Goal: Task Accomplishment & Management: Complete application form

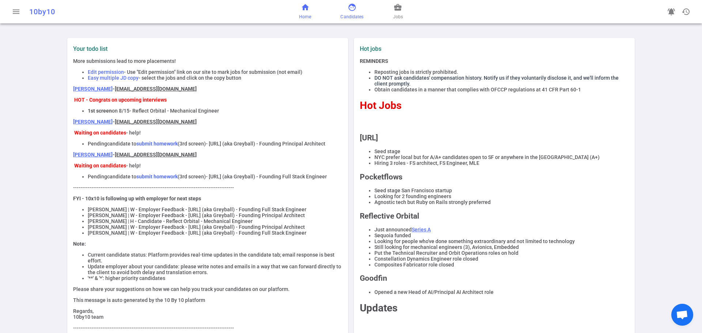
click at [347, 6] on link "face Candidates" at bounding box center [351, 12] width 23 height 18
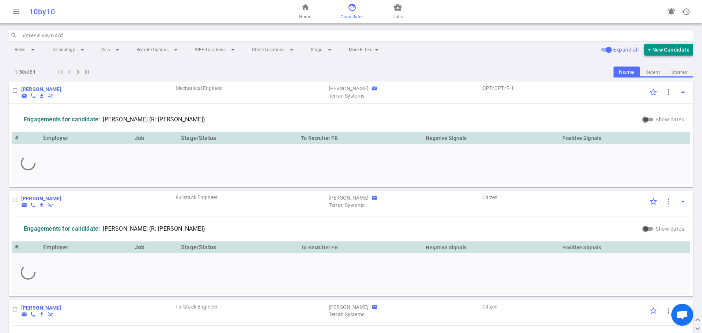
click at [660, 52] on button "+ New Candidate" at bounding box center [668, 50] width 49 height 12
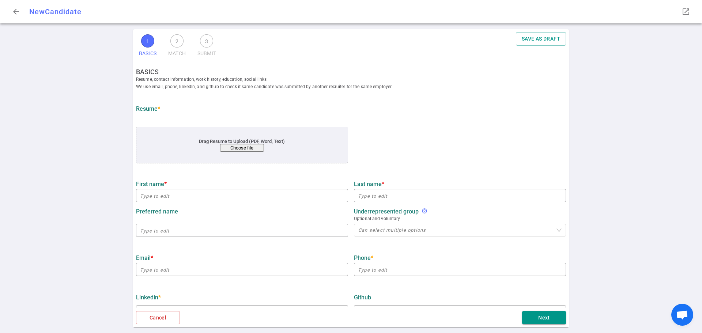
click at [255, 149] on button "Choose file" at bounding box center [242, 148] width 44 height 8
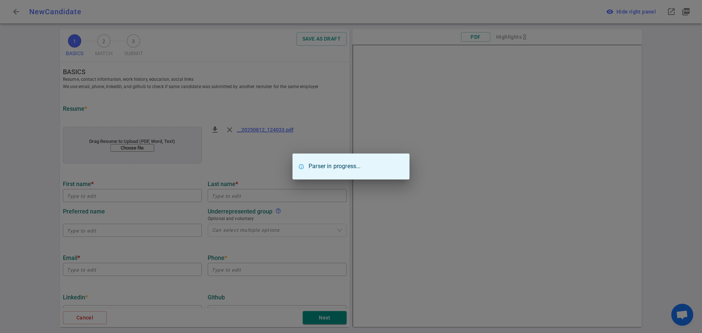
type input "[PERSON_NAME]"
type input "[EMAIL_ADDRESS][DOMAIN_NAME]"
type input "[PHONE_NUMBER]"
type input "Environmental Control Life Support Systems Eclss"
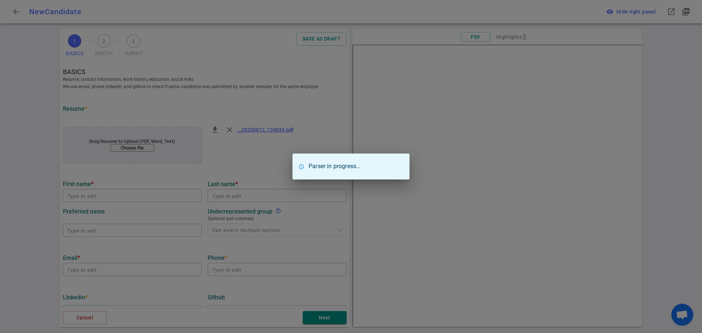
type textarea "Design Engineer Axiom Space"
type input "4.7"
type input "[GEOGRAPHIC_DATA]"
type input "M.Eng in Mechanical Engineering"
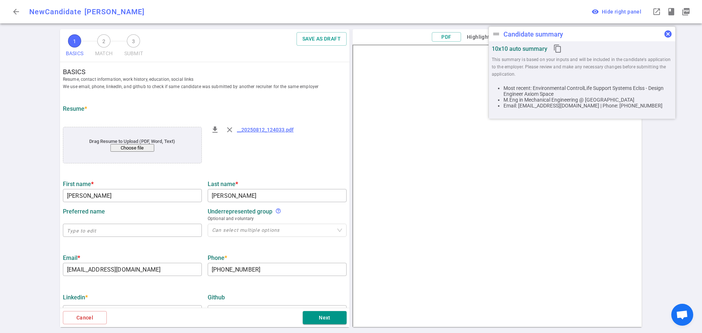
click at [667, 34] on span "cancel" at bounding box center [668, 34] width 9 height 9
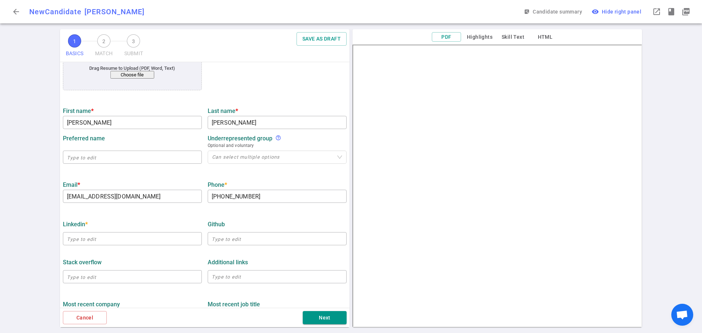
scroll to position [110, 0]
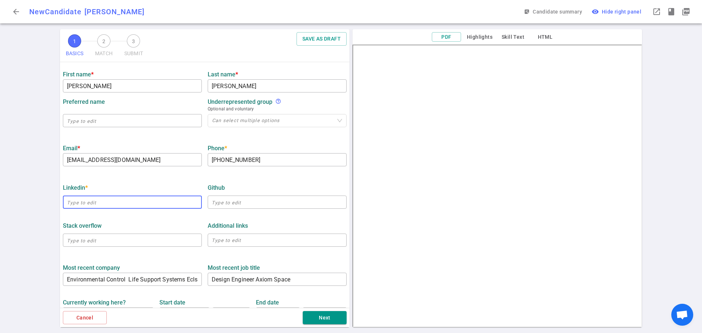
click at [74, 204] on input "text" at bounding box center [132, 202] width 139 height 12
paste input "[URL][DOMAIN_NAME]"
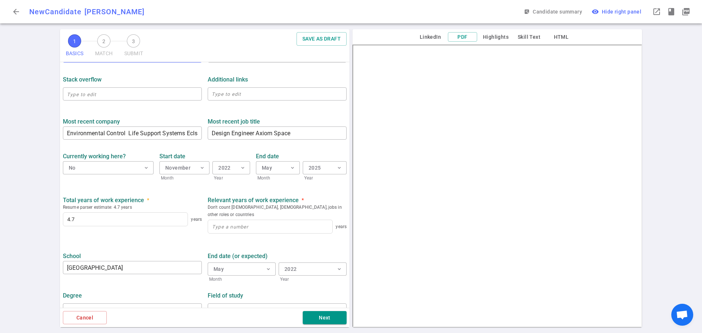
type input "[URL][DOMAIN_NAME]"
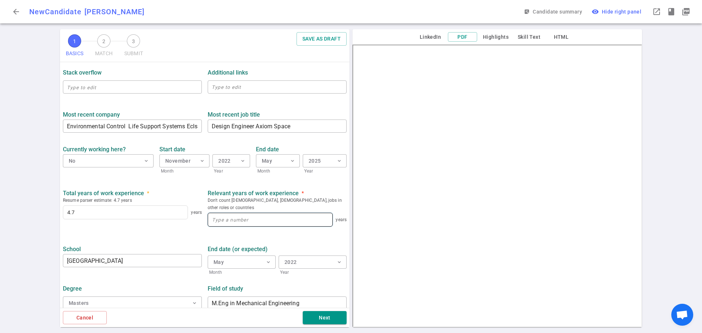
click at [216, 213] on input at bounding box center [270, 219] width 124 height 13
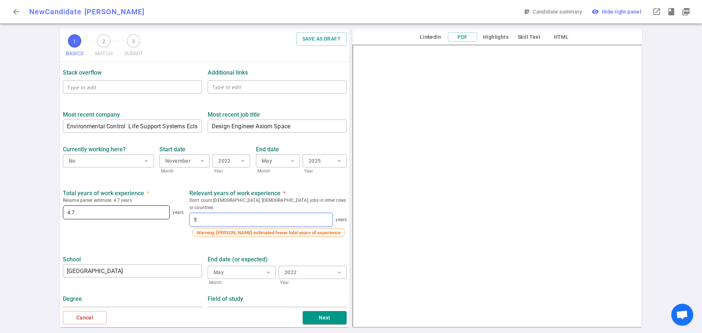
type input "5"
drag, startPoint x: 140, startPoint y: 216, endPoint x: 0, endPoint y: 213, distance: 140.4
click at [0, 213] on div "1 BASICS 2 MATCH 3 SUBMIT SAVE AS DRAFT BASICS Resume, contact information, wor…" at bounding box center [351, 181] width 702 height 304
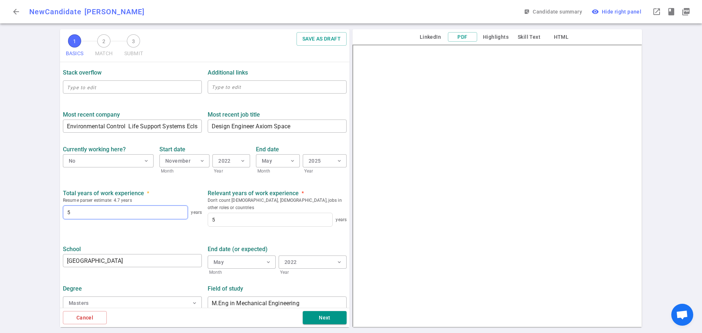
type input "5"
click at [149, 228] on ul "BASICS Resume, contact information, work history, education, social links We us…" at bounding box center [205, 56] width 290 height 515
click at [312, 318] on button "Next" at bounding box center [325, 318] width 44 height 14
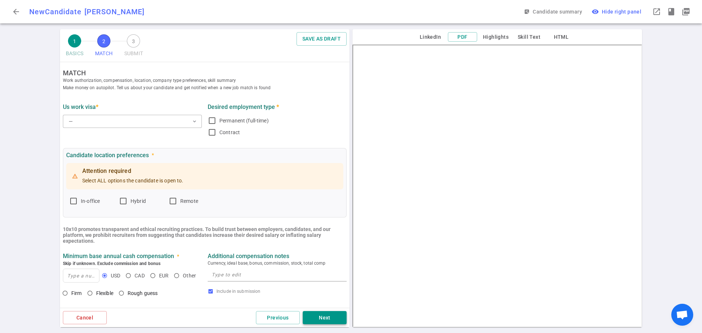
scroll to position [0, 0]
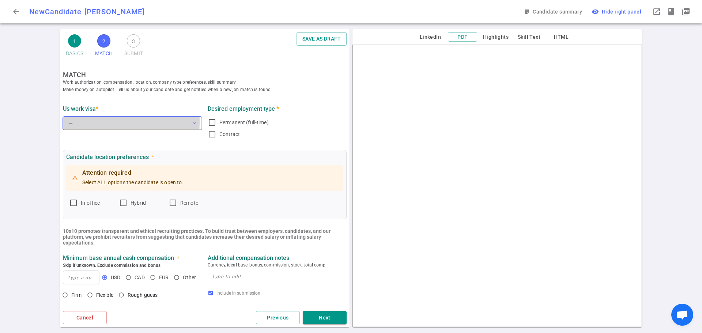
click at [82, 122] on button "— expand_more" at bounding box center [132, 123] width 139 height 13
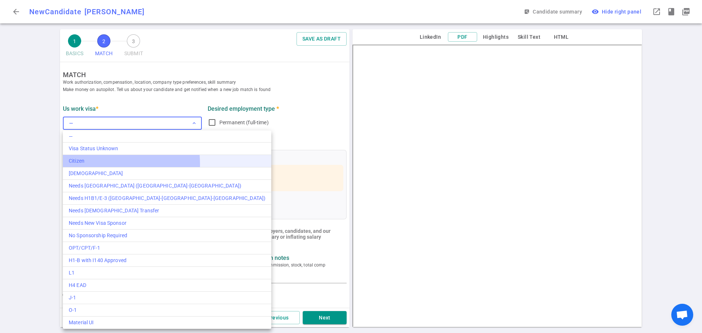
click at [84, 164] on div "Citizen" at bounding box center [167, 161] width 197 height 8
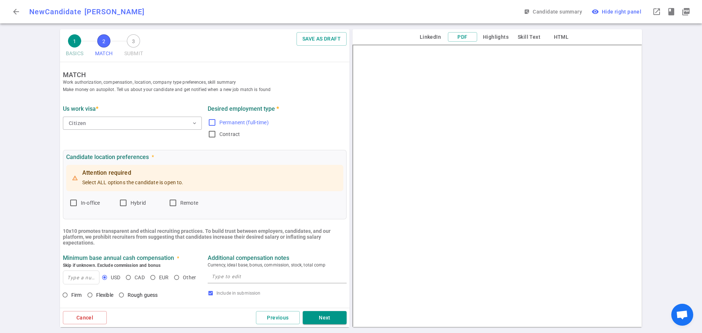
click at [209, 123] on input "Permanent (full-time)" at bounding box center [212, 122] width 9 height 9
checkbox input "true"
click at [76, 205] on input "In-office" at bounding box center [73, 203] width 9 height 9
checkbox input "true"
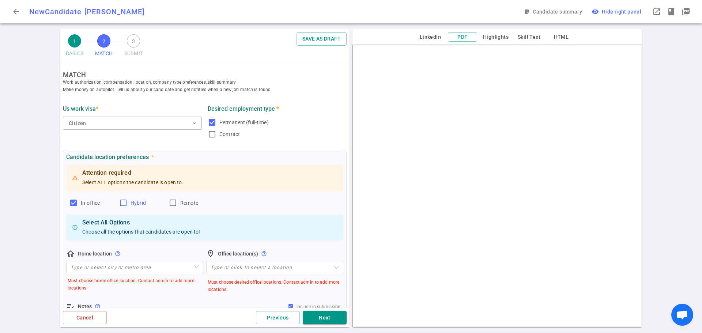
click at [126, 204] on input "Hybrid" at bounding box center [123, 203] width 9 height 9
checkbox input "true"
click at [100, 272] on input "search" at bounding box center [135, 267] width 128 height 12
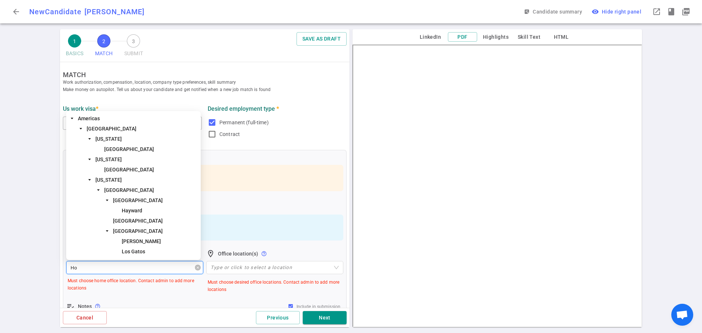
type input "Hou"
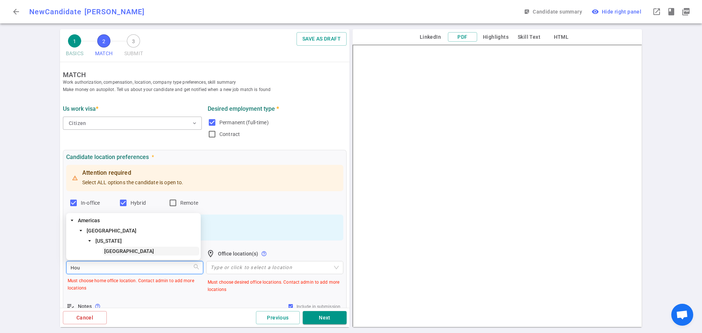
click at [107, 251] on span "[GEOGRAPHIC_DATA]" at bounding box center [129, 251] width 50 height 6
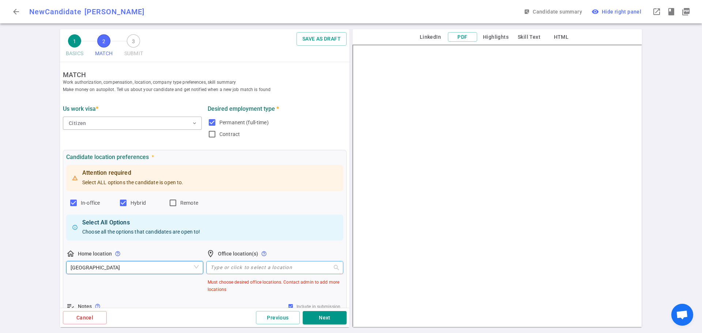
click at [225, 269] on div at bounding box center [271, 267] width 126 height 5
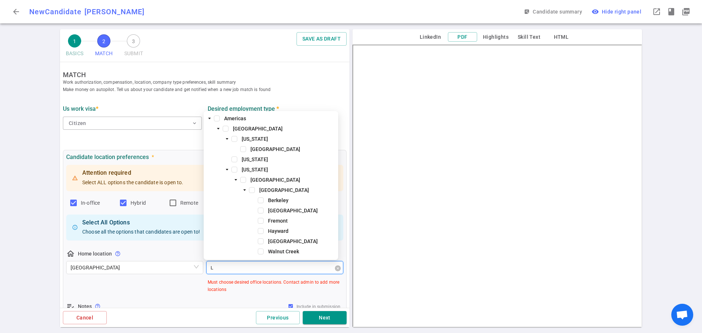
type input "Lo"
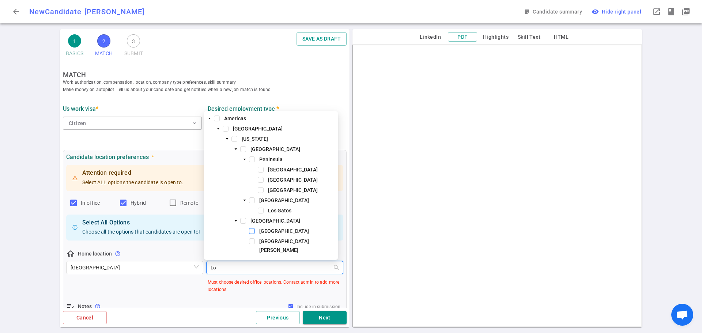
click at [250, 230] on span at bounding box center [252, 231] width 6 height 6
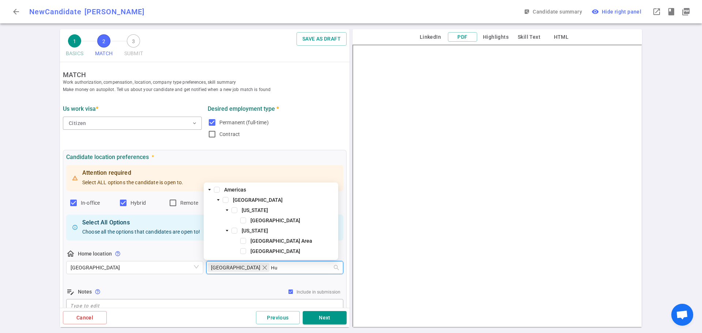
type input "Hun"
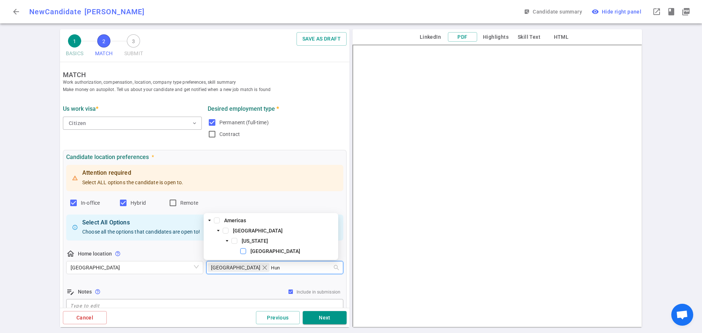
click at [245, 251] on span at bounding box center [243, 251] width 6 height 6
type input "AUs"
click at [244, 254] on span at bounding box center [243, 251] width 6 height 6
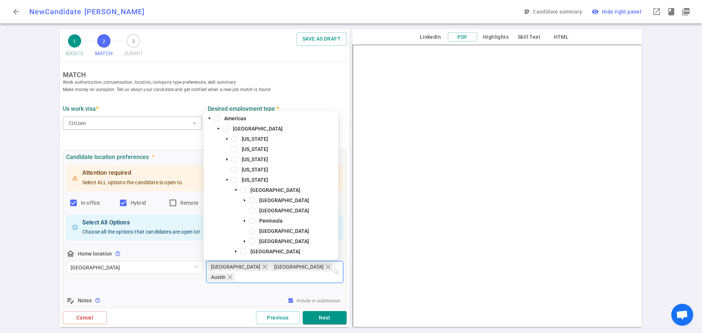
click at [216, 296] on div "edit_note Notes help_outline Include in submission" at bounding box center [204, 300] width 277 height 9
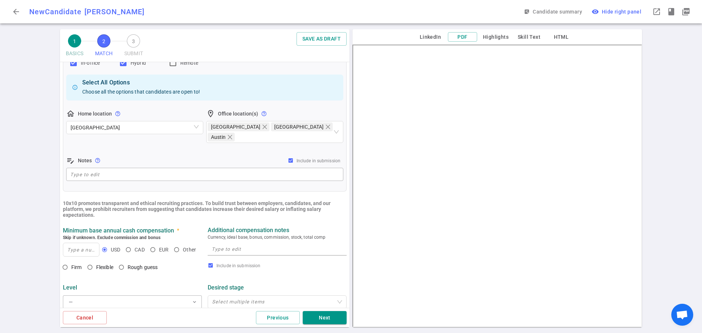
scroll to position [146, 0]
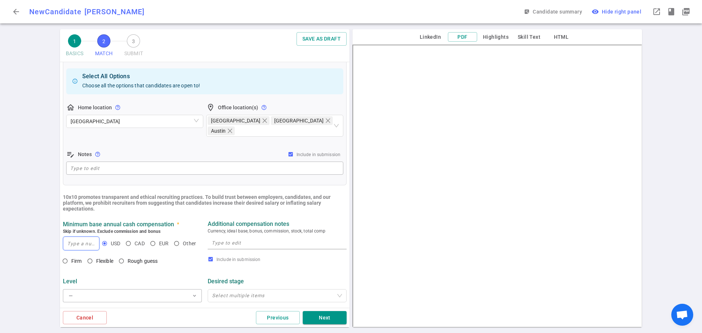
click at [74, 237] on input at bounding box center [81, 243] width 36 height 13
type input "160,000"
click at [122, 255] on input "Rough guess" at bounding box center [121, 261] width 12 height 12
radio input "true"
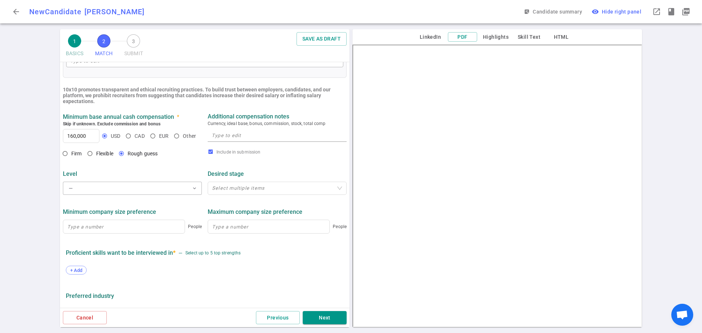
scroll to position [292, 0]
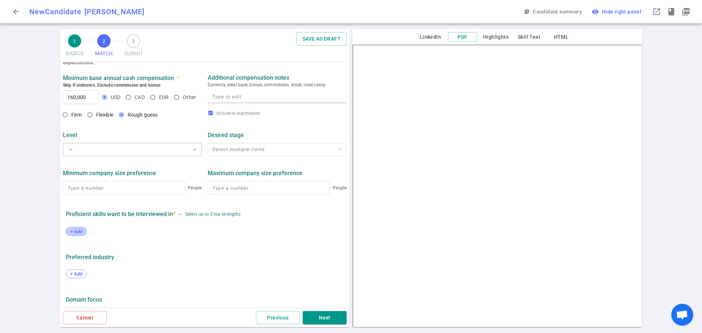
click at [79, 229] on span "+ Add" at bounding box center [76, 231] width 17 height 5
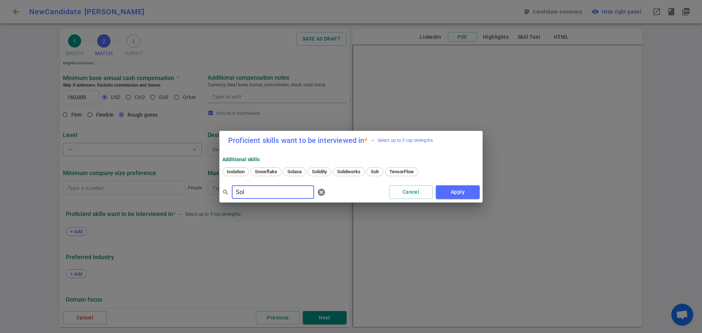
type input "Sol"
drag, startPoint x: 339, startPoint y: 166, endPoint x: 344, endPoint y: 168, distance: 5.6
click at [344, 168] on div "Isolation Snowflake Solana Solidity Solidworks Solr TensorFlow" at bounding box center [350, 172] width 257 height 13
click at [344, 168] on div "Solidworks" at bounding box center [349, 171] width 32 height 9
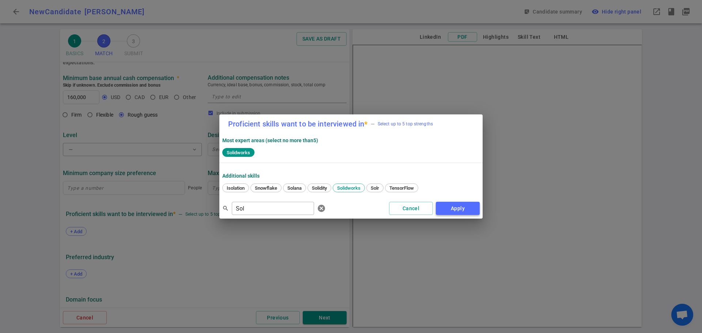
click at [456, 205] on button "Apply" at bounding box center [458, 209] width 44 height 14
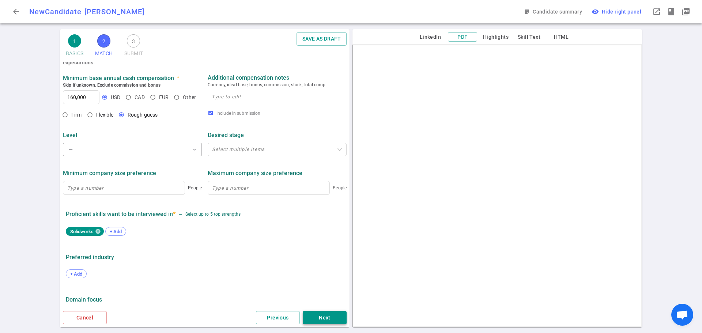
click at [328, 311] on button "Next" at bounding box center [325, 318] width 44 height 14
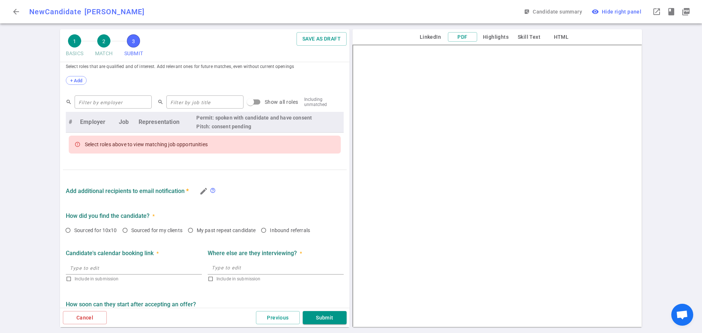
click at [323, 315] on button "Submit" at bounding box center [325, 318] width 44 height 14
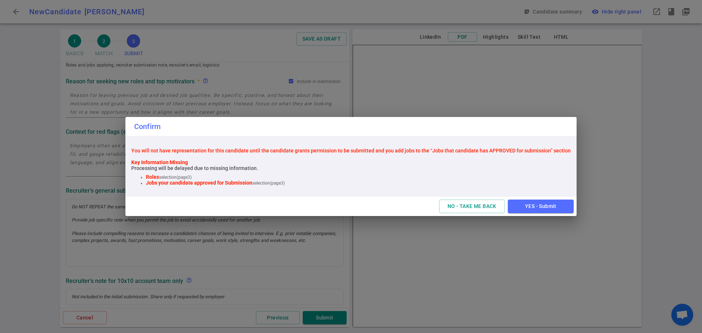
scroll to position [0, 0]
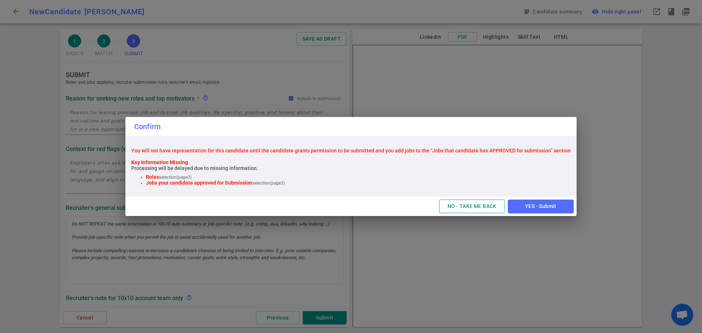
click at [448, 211] on button "NO - TAKE ME BACK" at bounding box center [472, 207] width 66 height 14
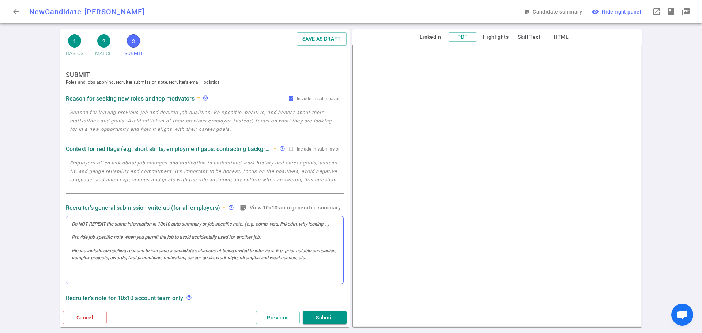
click at [92, 245] on div at bounding box center [204, 250] width 277 height 68
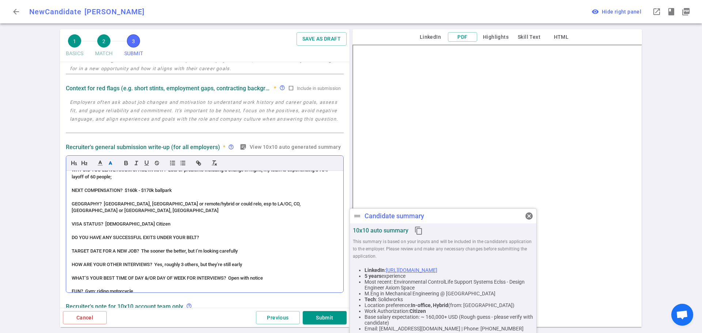
scroll to position [73, 0]
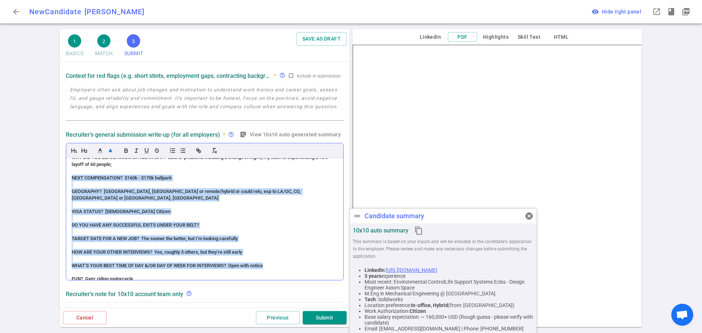
drag, startPoint x: 269, startPoint y: 259, endPoint x: 72, endPoint y: 181, distance: 212.3
click at [72, 181] on div "(ACCENT) PERSONALITY (Slight accent – no prob understanding) Accommodating; ver…" at bounding box center [204, 219] width 277 height 122
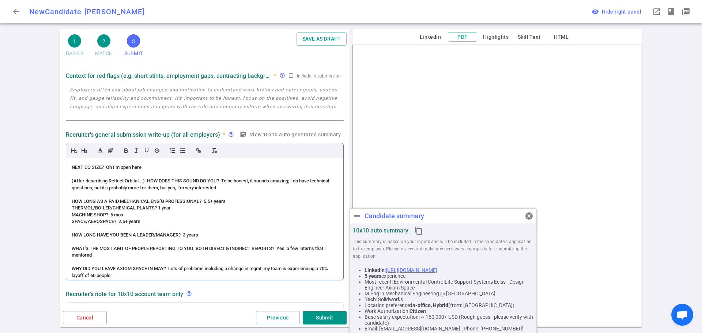
scroll to position [60, 0]
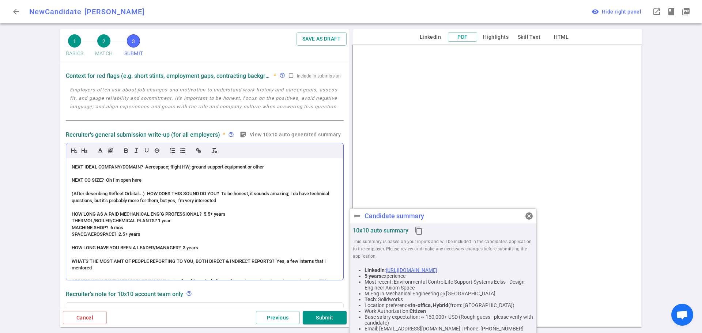
drag, startPoint x: 245, startPoint y: 200, endPoint x: 83, endPoint y: 185, distance: 163.4
click at [83, 185] on div "(ACCENT) PERSONALITY (Slight accent – no prob understanding) Accommodating; ver…" at bounding box center [204, 219] width 277 height 122
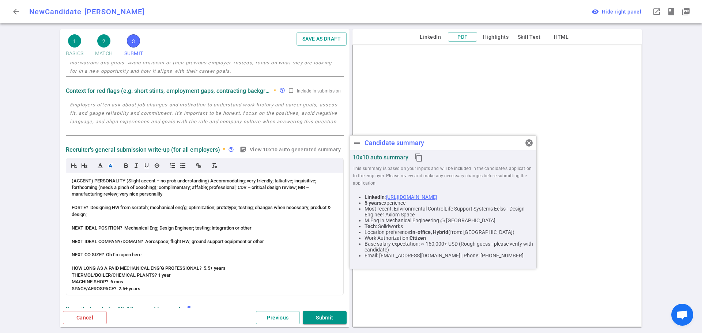
scroll to position [73, 0]
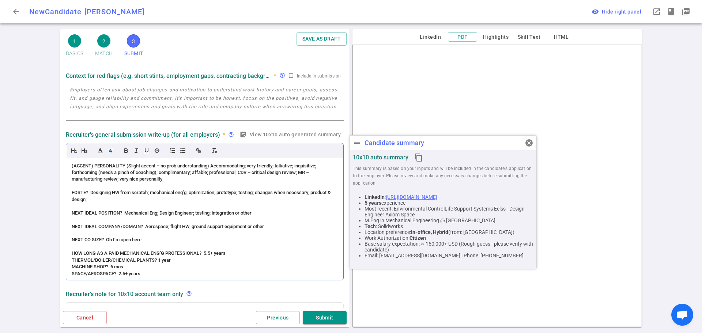
click at [158, 173] on span "(ACCENT) PERSONALITY (Slight accent – no prob understanding) Accommodating; ver…" at bounding box center [195, 172] width 246 height 19
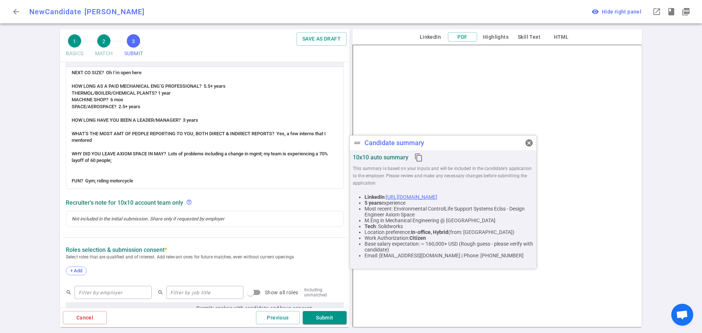
scroll to position [219, 0]
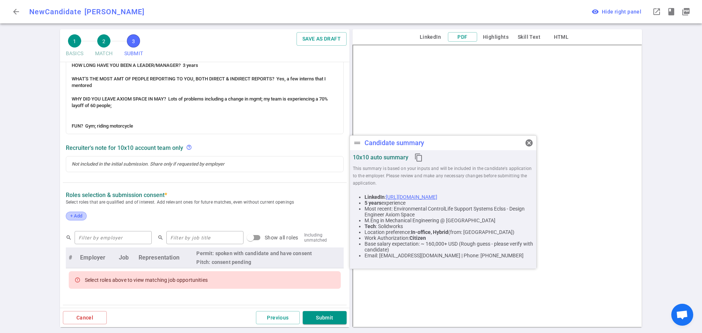
click at [85, 214] on div "+ Add" at bounding box center [76, 216] width 21 height 9
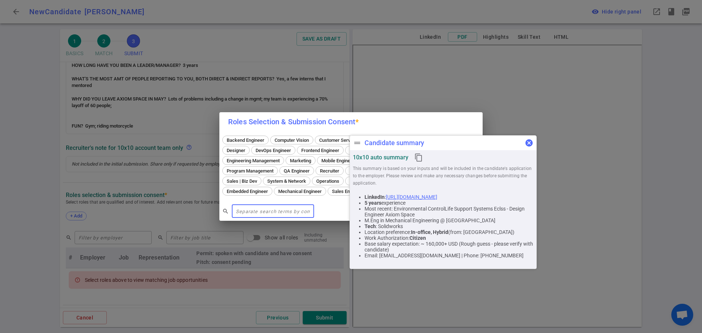
click at [532, 145] on span "cancel" at bounding box center [529, 143] width 9 height 9
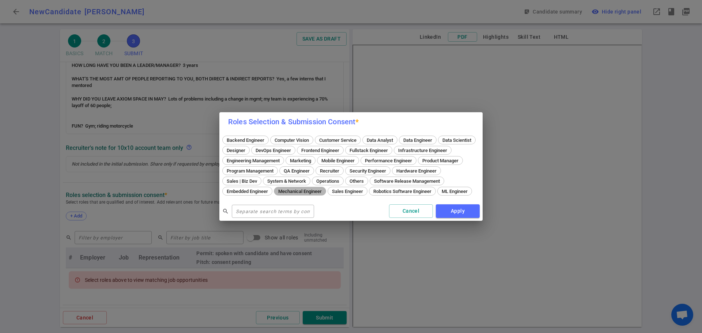
click at [324, 189] on span "Mechanical Engineer" at bounding box center [300, 191] width 49 height 5
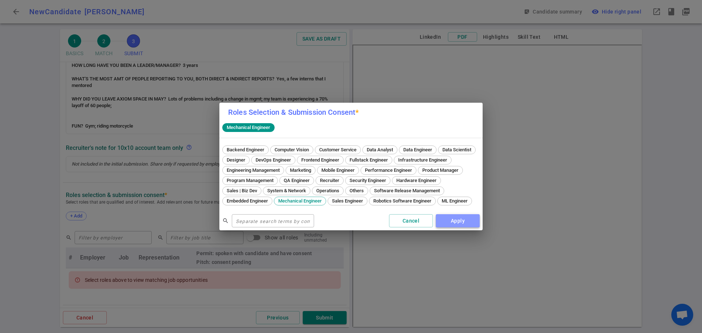
click at [447, 220] on button "Apply" at bounding box center [458, 221] width 44 height 14
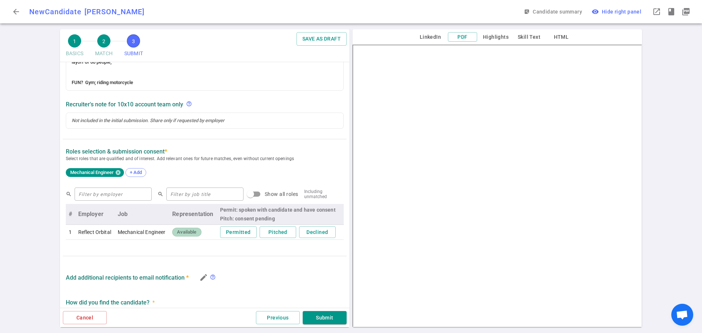
scroll to position [314, 0]
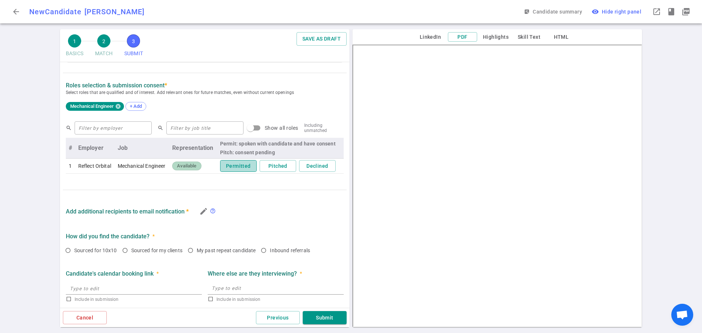
click at [236, 168] on button "Permitted" at bounding box center [238, 166] width 37 height 12
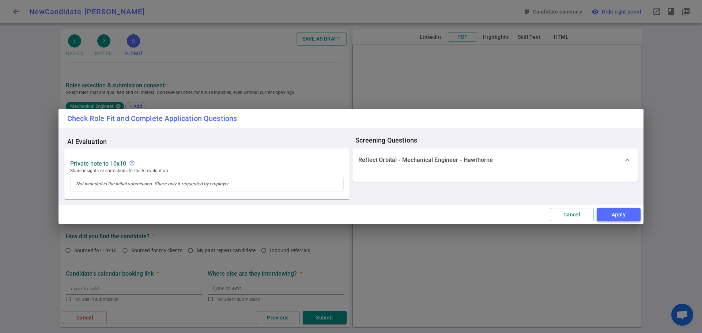
click at [616, 213] on button "Apply" at bounding box center [619, 215] width 44 height 14
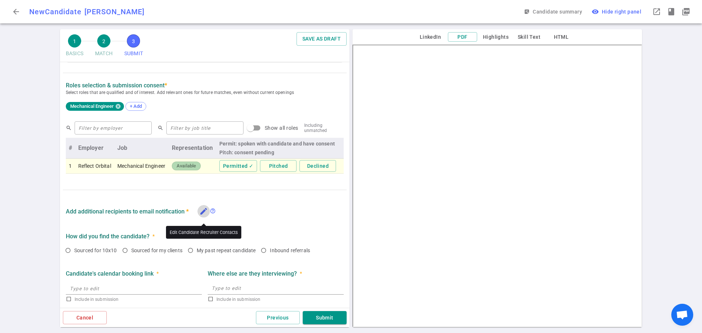
click at [207, 214] on icon "edit" at bounding box center [203, 211] width 9 height 9
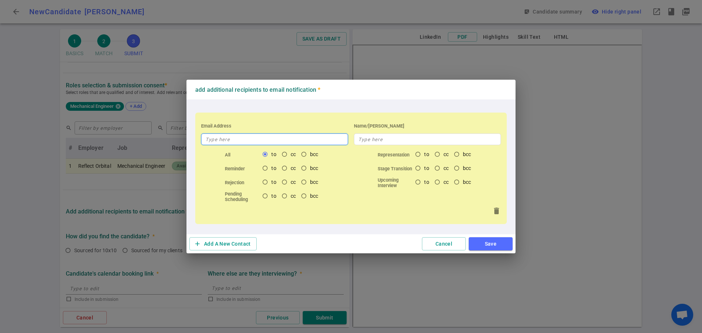
click at [266, 138] on input "text" at bounding box center [274, 139] width 147 height 12
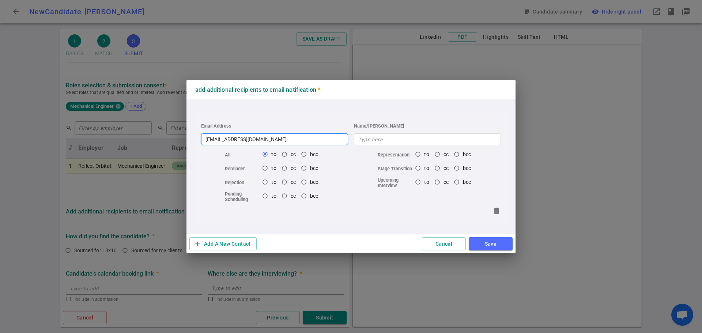
type input "[EMAIL_ADDRESS][DOMAIN_NAME]"
click at [500, 245] on button "Save" at bounding box center [491, 244] width 44 height 14
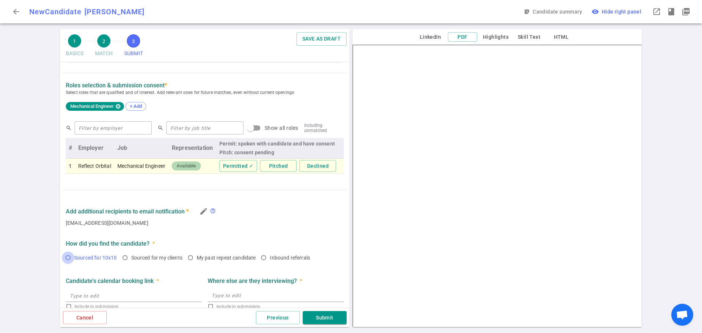
click at [69, 258] on input "Sourced for 10x10" at bounding box center [68, 258] width 12 height 12
radio input "true"
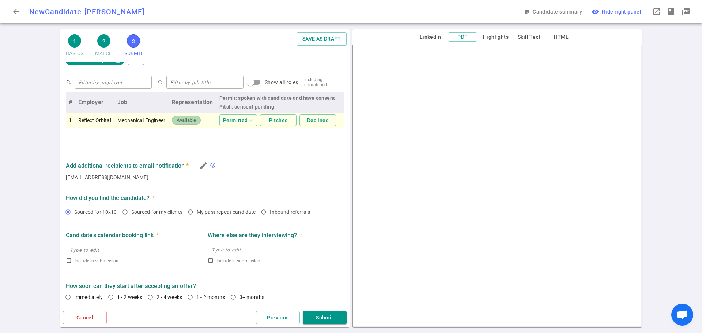
scroll to position [363, 0]
click at [109, 297] on input "1 - 2 weeks" at bounding box center [111, 297] width 12 height 12
radio input "true"
click at [319, 320] on button "Submit" at bounding box center [325, 318] width 44 height 14
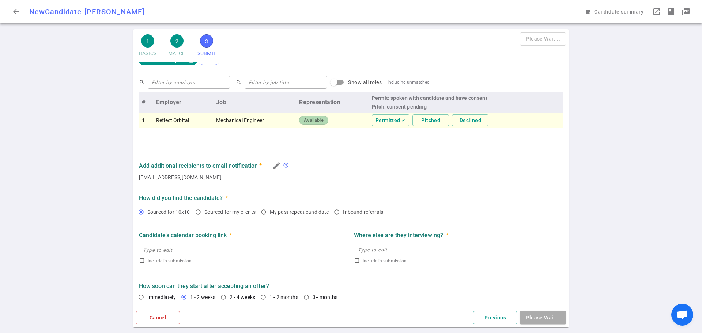
scroll to position [76, 0]
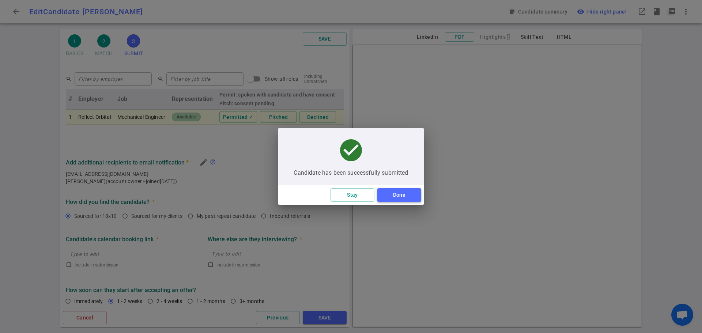
click at [399, 198] on button "Done" at bounding box center [399, 195] width 44 height 14
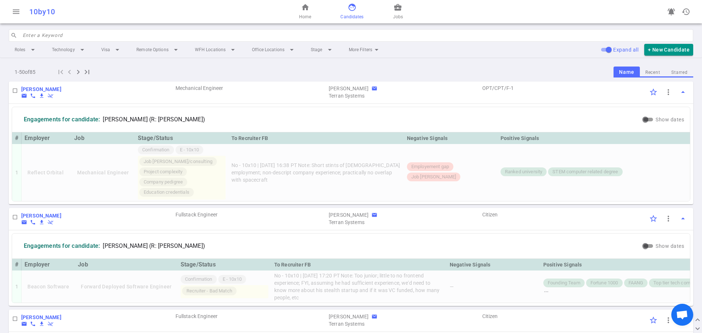
click at [396, 22] on div "home Home face Candidates business_center Jobs" at bounding box center [351, 11] width 228 height 23
click at [397, 18] on span "Jobs" at bounding box center [398, 16] width 10 height 7
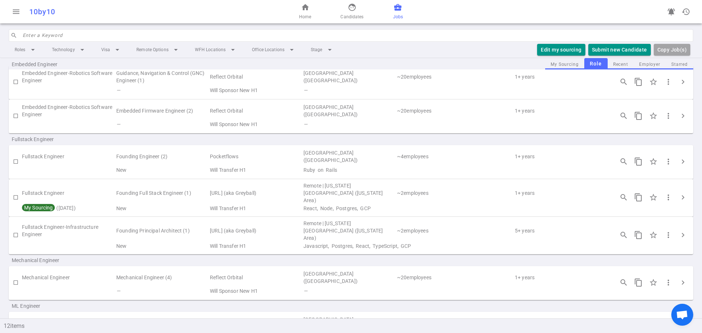
scroll to position [37, 0]
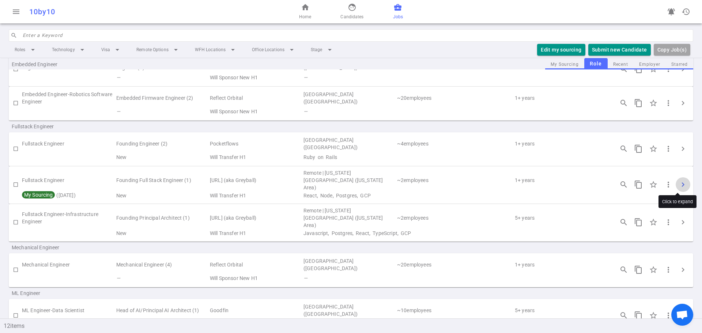
click at [677, 187] on button "chevron_right" at bounding box center [683, 184] width 15 height 15
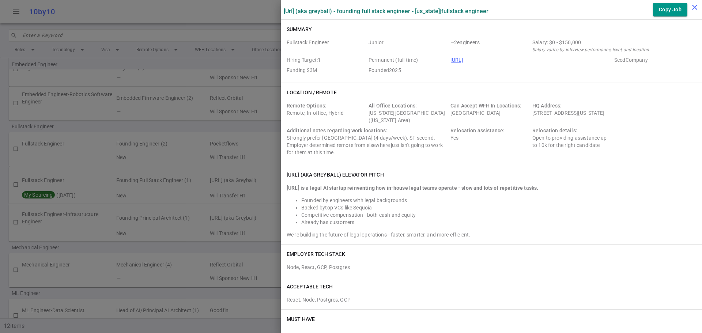
click at [693, 10] on icon "close" at bounding box center [694, 7] width 9 height 9
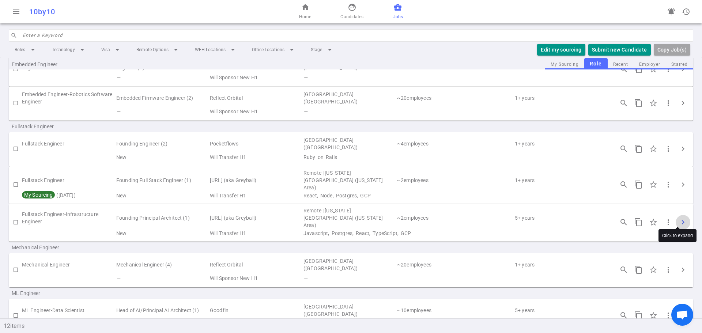
click at [678, 218] on span "chevron_right" at bounding box center [682, 222] width 9 height 9
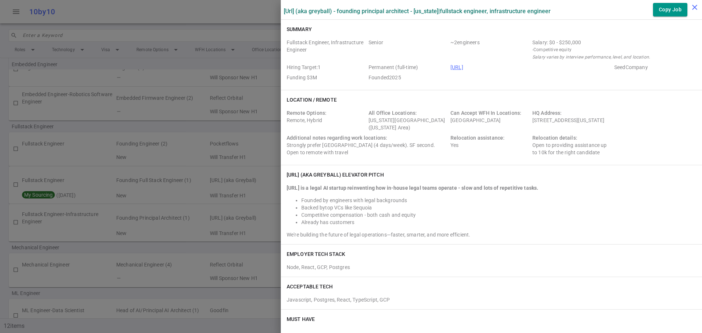
click at [693, 5] on icon "close" at bounding box center [694, 7] width 9 height 9
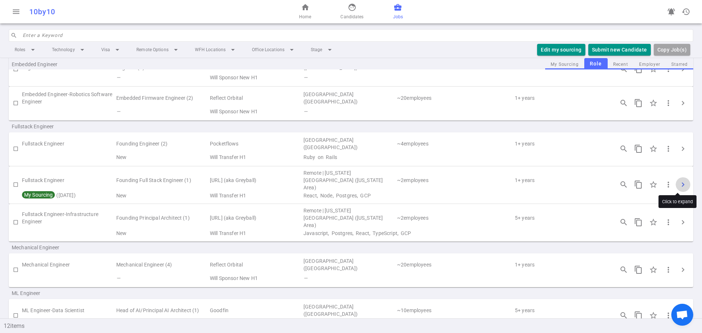
click at [679, 184] on span "chevron_right" at bounding box center [682, 184] width 9 height 9
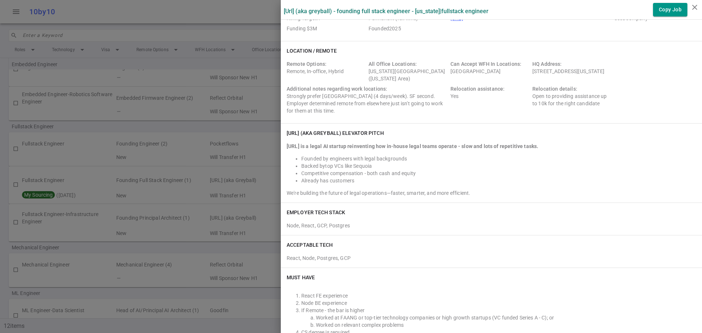
scroll to position [0, 0]
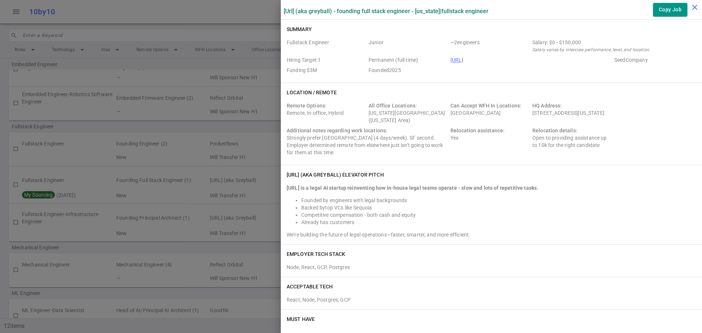
click at [692, 7] on icon "close" at bounding box center [694, 7] width 9 height 9
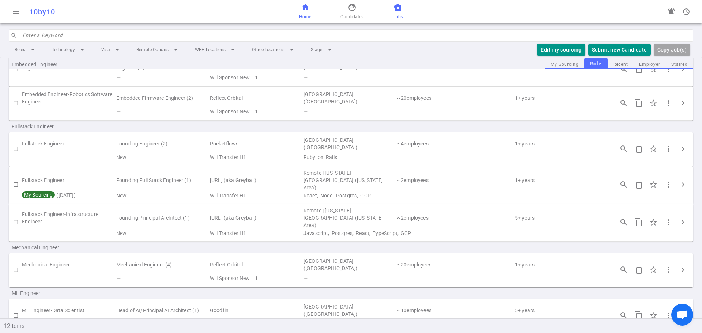
click at [307, 9] on span "home" at bounding box center [305, 7] width 9 height 9
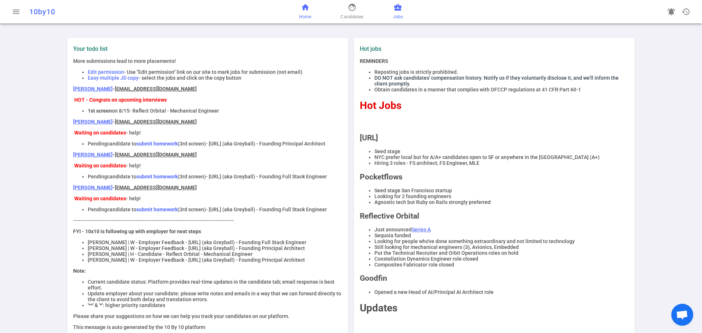
click at [397, 9] on span "business_center" at bounding box center [397, 7] width 9 height 9
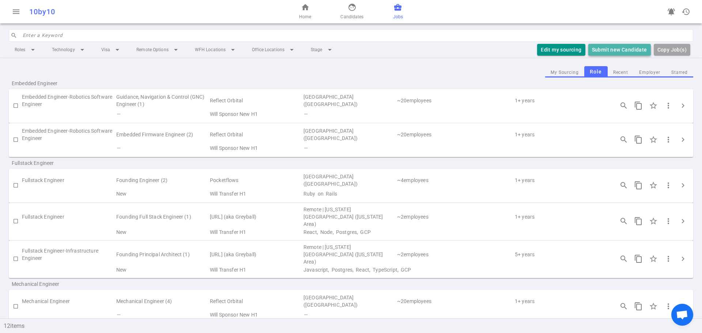
click at [600, 48] on button "Submit new Candidate" at bounding box center [619, 50] width 63 height 12
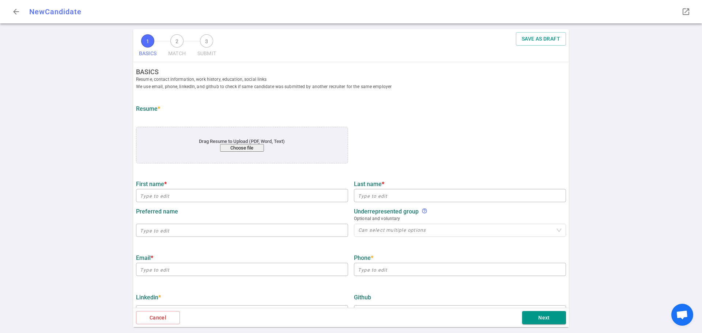
click at [223, 150] on button "Choose file" at bounding box center [242, 148] width 44 height 8
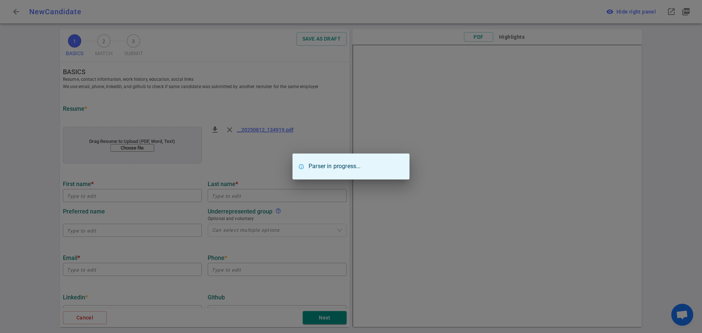
type input "[PERSON_NAME]"
type input "[PERSON_NAME][EMAIL_ADDRESS][DOMAIN_NAME]"
type input "[URL][DOMAIN_NAME]"
type textarea "[DOMAIN_NAME],[DOMAIN_NAME]"
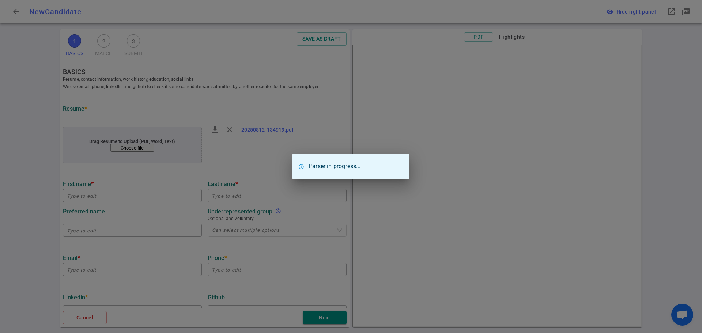
type input "[DOMAIN_NAME]"
type input "7.8"
type input "Make School Product College"
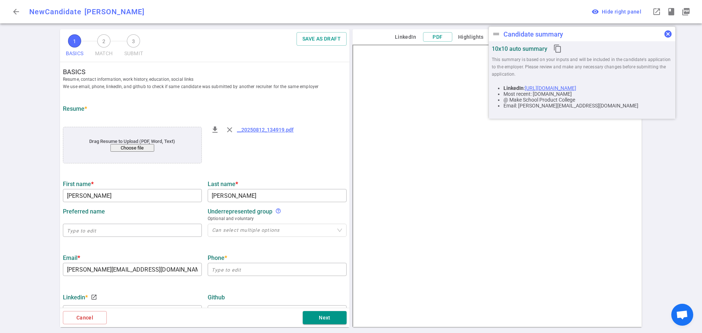
click at [672, 35] on span "cancel" at bounding box center [668, 34] width 9 height 9
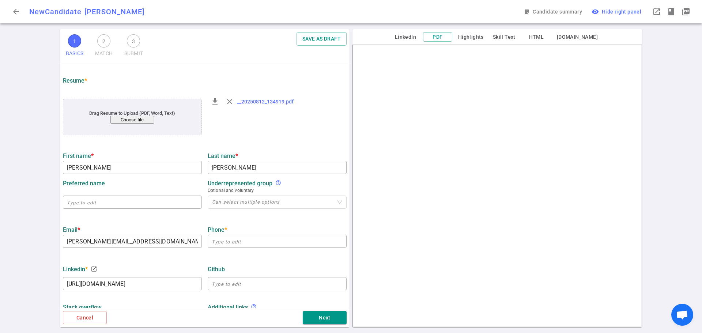
scroll to position [73, 0]
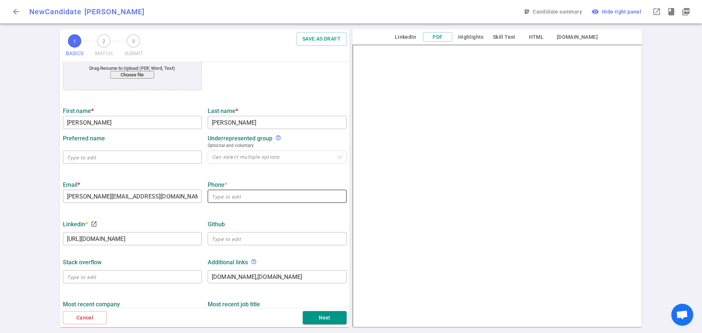
click at [222, 199] on input "text" at bounding box center [277, 196] width 139 height 12
paste input "[PHONE_NUMBER]"
type input "[PHONE_NUMBER]"
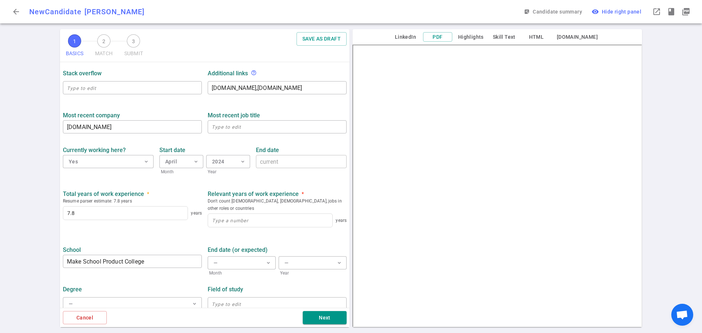
scroll to position [263, 0]
click at [222, 214] on input at bounding box center [270, 219] width 124 height 13
type input "6"
click at [31, 212] on div "1 BASICS 2 MATCH 3 SUBMIT SAVE AS DRAFT BASICS Resume, contact information, wor…" at bounding box center [351, 181] width 702 height 304
click at [311, 321] on button "Next" at bounding box center [325, 318] width 44 height 14
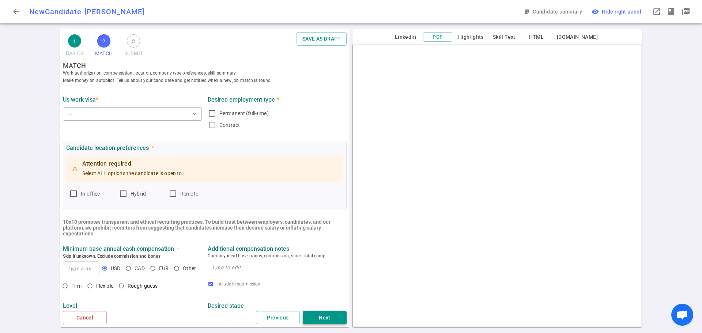
scroll to position [0, 0]
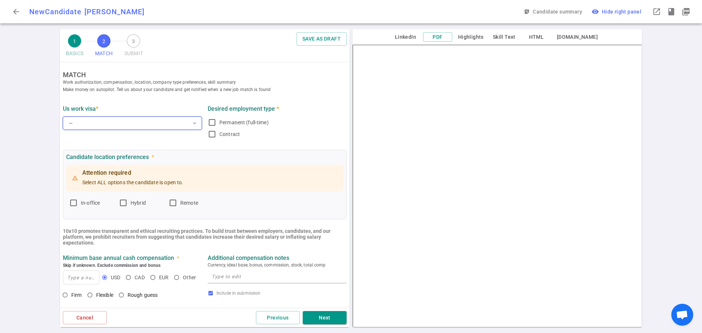
click at [115, 125] on button "— expand_more" at bounding box center [132, 123] width 139 height 13
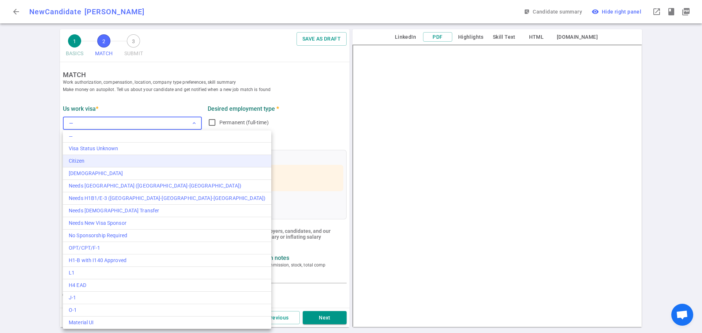
click at [107, 158] on div "Citizen" at bounding box center [167, 161] width 197 height 8
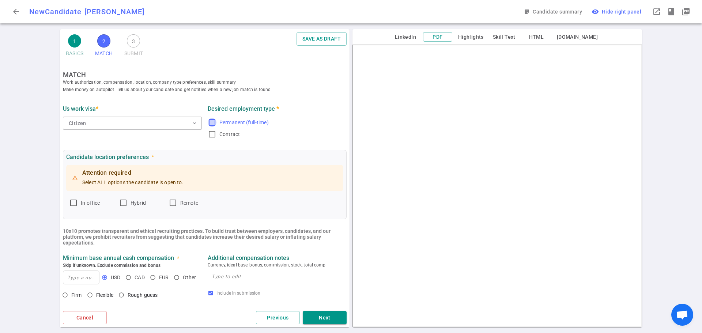
click at [208, 125] on input "Permanent (full-time)" at bounding box center [212, 122] width 9 height 9
checkbox input "true"
click at [124, 203] on input "Hybrid" at bounding box center [123, 203] width 9 height 9
checkbox input "true"
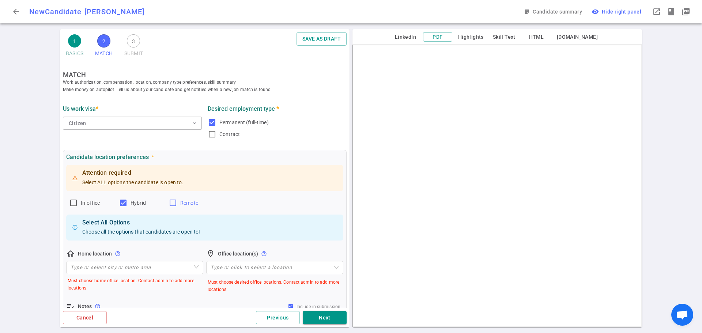
click at [175, 205] on input "Remote" at bounding box center [173, 203] width 9 height 9
checkbox input "true"
click at [117, 270] on input "search" at bounding box center [135, 267] width 128 height 12
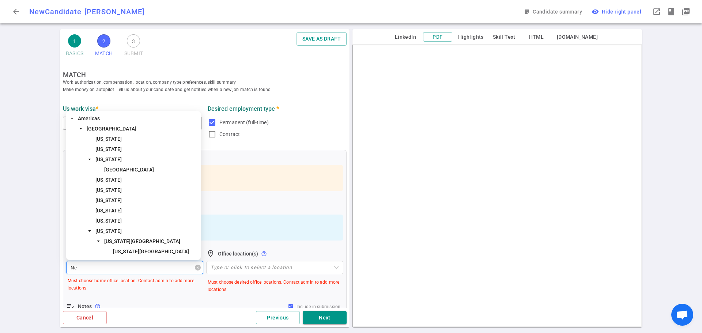
type input "New"
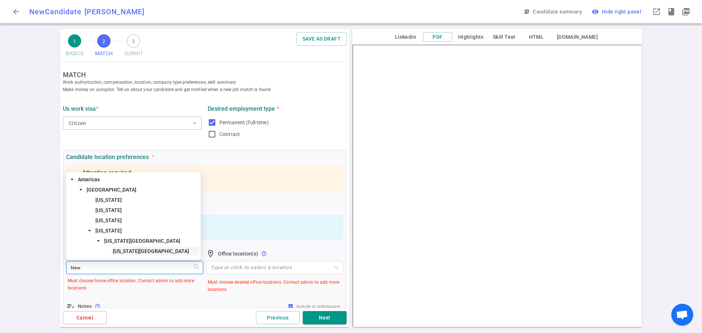
click at [128, 250] on span "[US_STATE][GEOGRAPHIC_DATA]" at bounding box center [151, 251] width 76 height 6
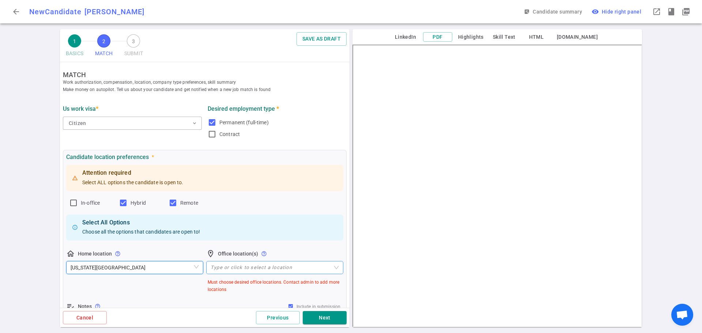
click at [231, 266] on div at bounding box center [271, 267] width 126 height 5
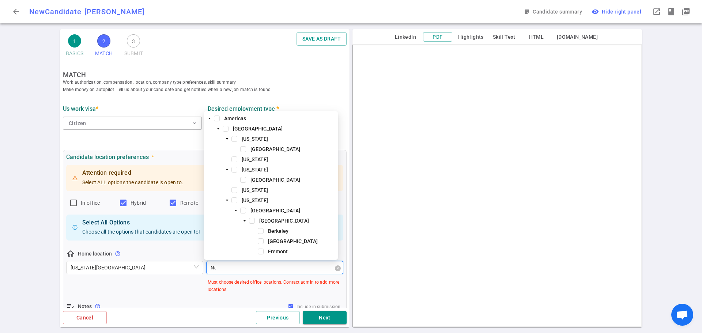
type input "New"
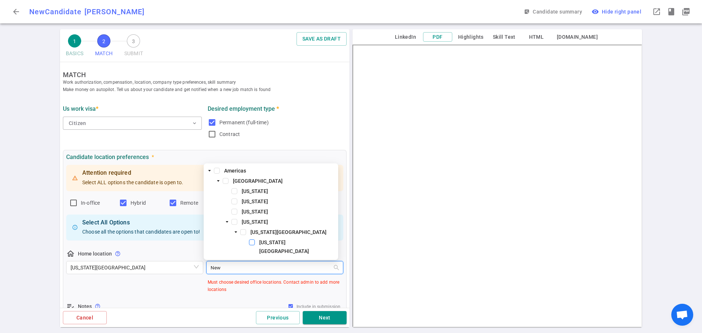
click at [250, 245] on span at bounding box center [252, 242] width 6 height 6
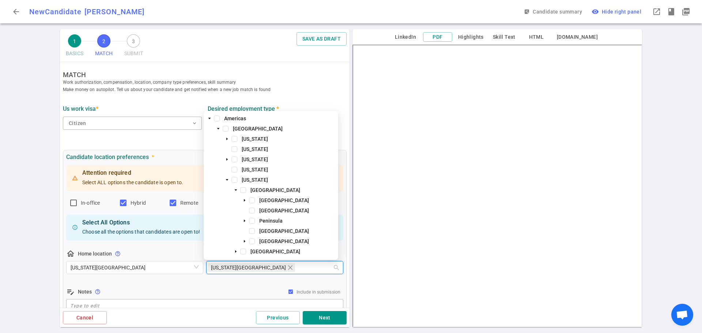
click at [133, 143] on div "US work visa * Citizen expand_more Desired employment type * Permanent (full-ti…" at bounding box center [205, 120] width 290 height 48
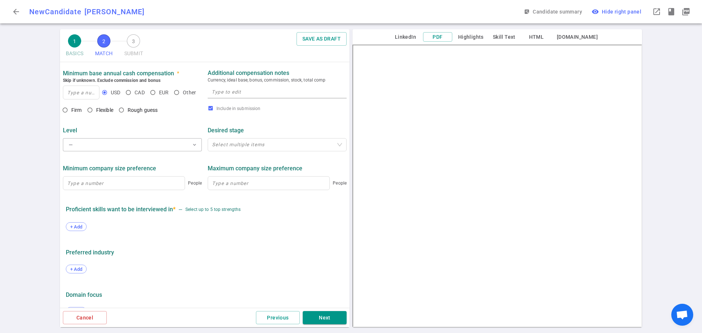
scroll to position [292, 0]
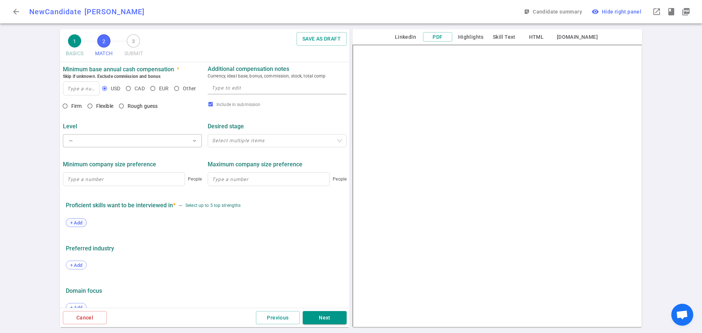
click at [70, 223] on span "+ Add" at bounding box center [76, 222] width 17 height 5
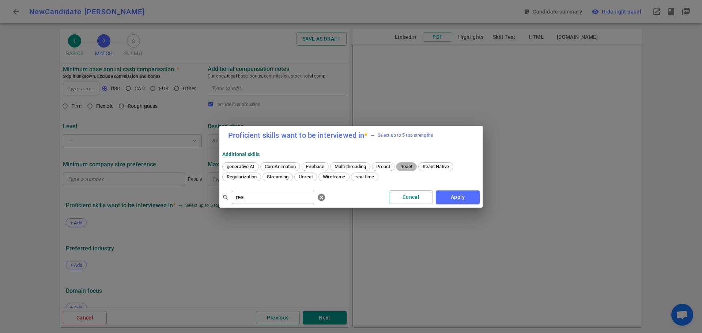
click at [409, 170] on div "React" at bounding box center [406, 166] width 21 height 9
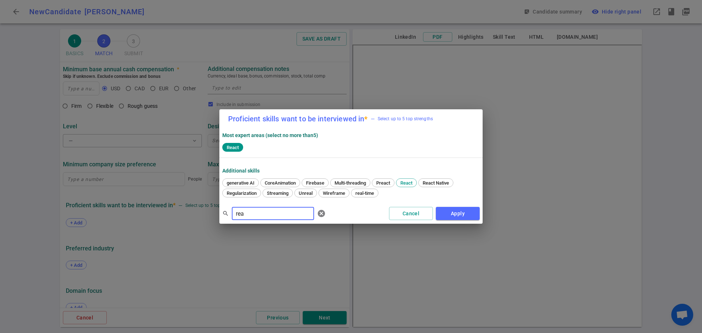
drag, startPoint x: 276, startPoint y: 210, endPoint x: 173, endPoint y: 213, distance: 102.8
click at [173, 213] on div "Proficient skills want to be interviewed in * — Select up to 5 top strengths Mo…" at bounding box center [351, 166] width 702 height 333
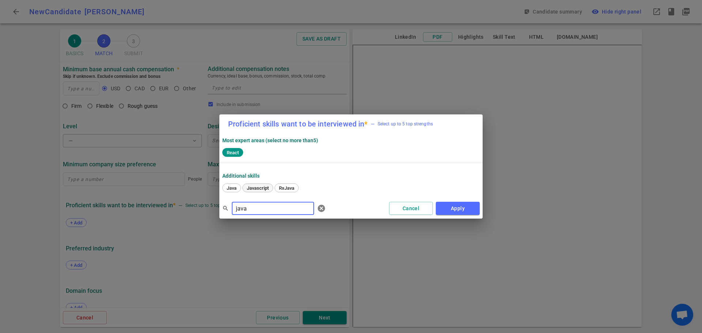
click at [262, 187] on span "Javascript" at bounding box center [257, 187] width 27 height 5
drag, startPoint x: 253, startPoint y: 209, endPoint x: 191, endPoint y: 205, distance: 62.7
click at [191, 205] on div "Proficient skills want to be interviewed in * — Select up to 5 top strengths Mo…" at bounding box center [351, 166] width 702 height 333
click at [386, 188] on span "Node" at bounding box center [381, 187] width 16 height 5
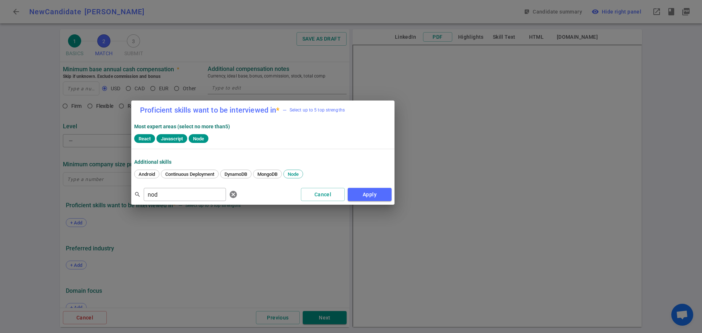
drag, startPoint x: 341, startPoint y: 133, endPoint x: 253, endPoint y: 119, distance: 89.2
click at [253, 119] on h2 "Proficient skills want to be interviewed in * — Select up to 5 top strengths" at bounding box center [262, 110] width 263 height 19
drag, startPoint x: 168, startPoint y: 192, endPoint x: 106, endPoint y: 196, distance: 61.5
click at [106, 196] on div "Proficient skills want to be interviewed in * — Select up to 5 top strengths Mo…" at bounding box center [351, 166] width 702 height 333
click at [170, 175] on span "Postgres" at bounding box center [175, 173] width 24 height 5
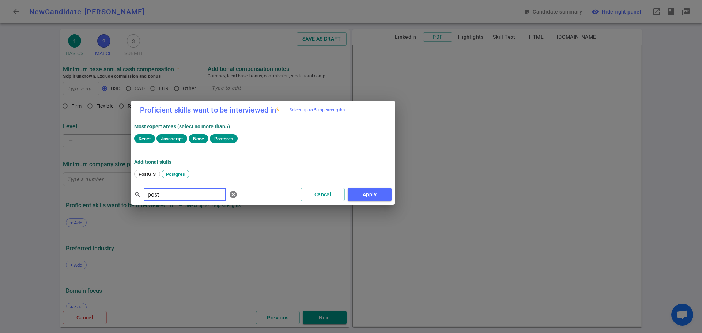
drag, startPoint x: 175, startPoint y: 195, endPoint x: 92, endPoint y: 200, distance: 83.1
click at [92, 200] on div "Proficient skills want to be interviewed in * — Select up to 5 top strengths Mo…" at bounding box center [351, 166] width 702 height 333
type input "AW"
click at [143, 173] on span "AWS" at bounding box center [143, 173] width 15 height 5
click at [382, 193] on button "Apply" at bounding box center [370, 195] width 44 height 14
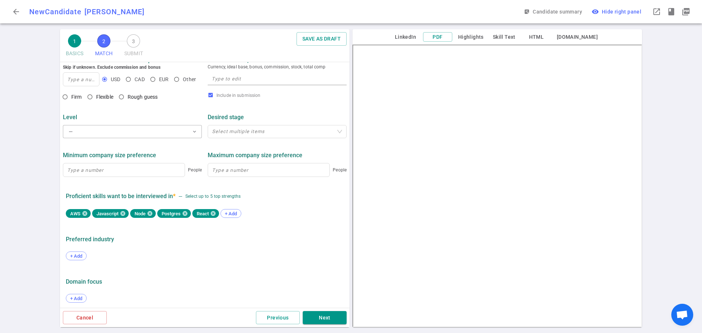
scroll to position [307, 0]
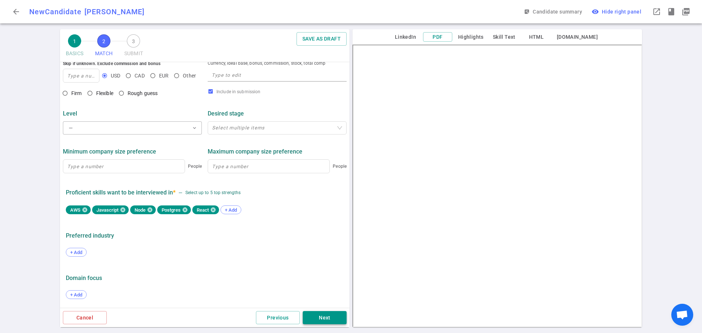
click at [319, 319] on button "Next" at bounding box center [325, 318] width 44 height 14
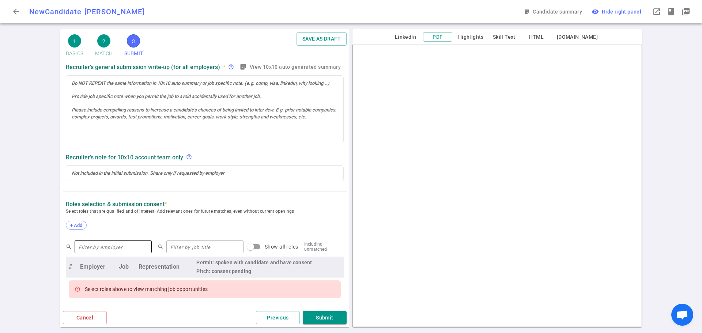
scroll to position [183, 0]
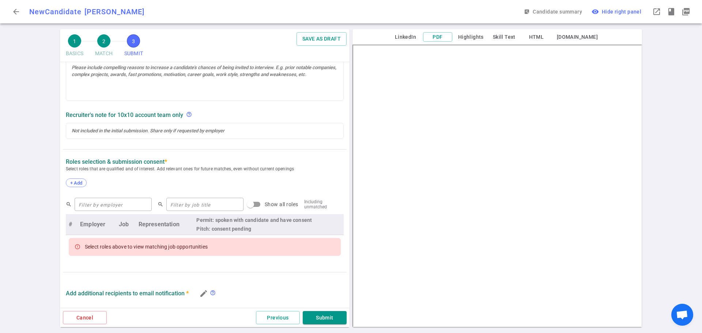
click at [77, 188] on div "+ Add" at bounding box center [205, 183] width 278 height 16
click at [78, 185] on span "+ Add" at bounding box center [76, 182] width 17 height 5
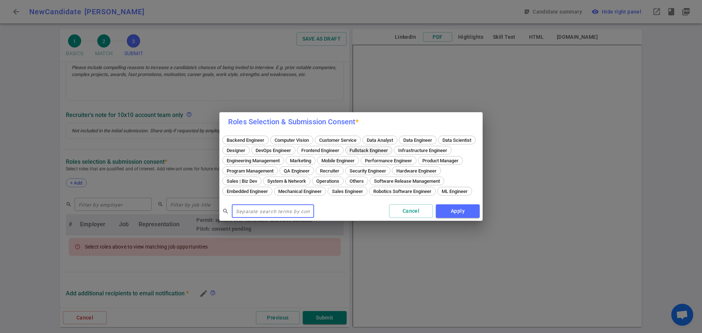
click at [390, 148] on span "Fullstack Engineer" at bounding box center [369, 150] width 44 height 5
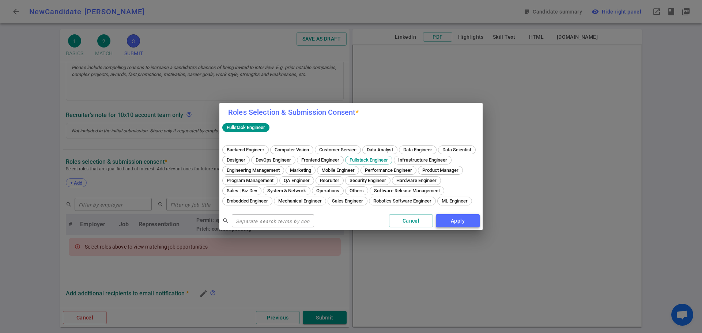
click at [455, 224] on button "Apply" at bounding box center [458, 221] width 44 height 14
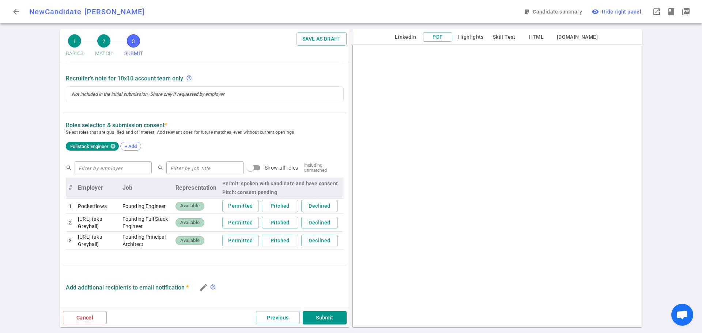
scroll to position [256, 0]
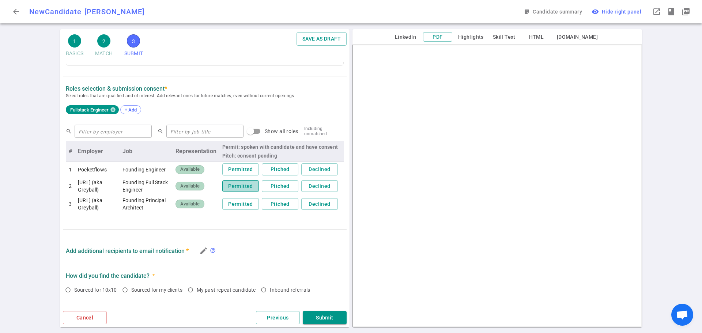
click at [242, 189] on button "Permitted" at bounding box center [240, 186] width 37 height 12
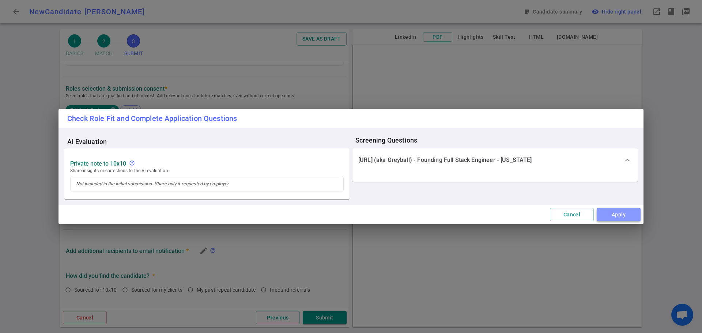
click at [616, 217] on button "Apply" at bounding box center [619, 215] width 44 height 14
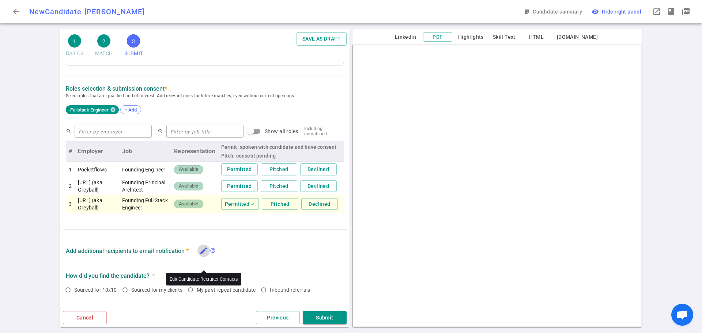
click at [201, 255] on icon "edit" at bounding box center [203, 250] width 9 height 9
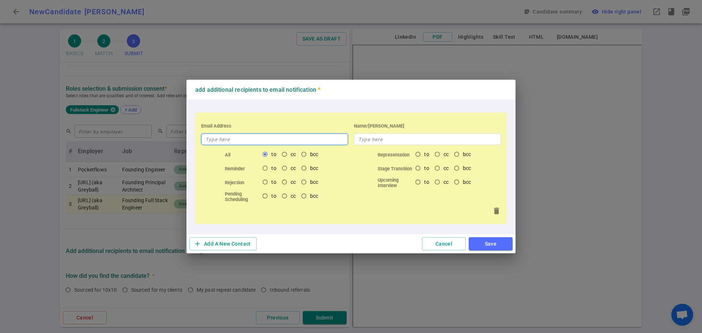
click at [307, 143] on input "text" at bounding box center [274, 139] width 147 height 12
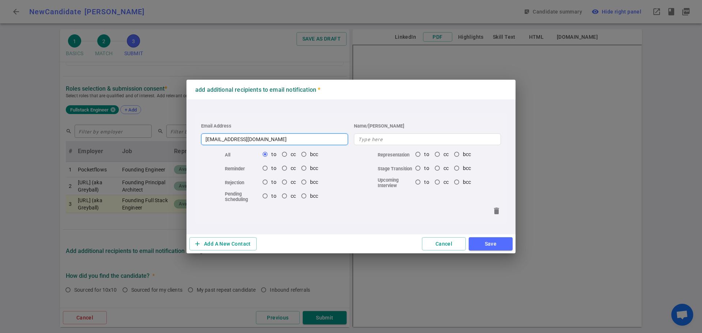
type input "[EMAIL_ADDRESS][DOMAIN_NAME]"
click at [480, 244] on button "Save" at bounding box center [491, 244] width 44 height 14
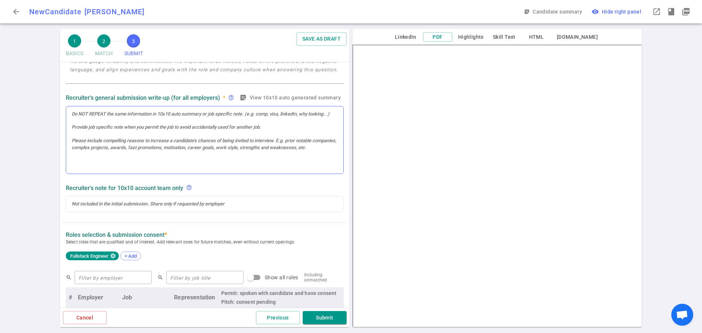
click at [89, 127] on div at bounding box center [204, 140] width 277 height 68
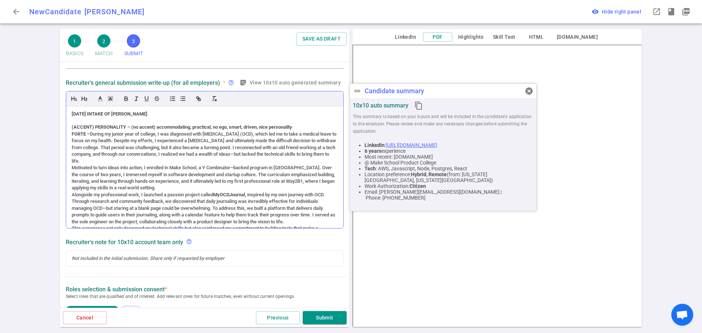
scroll to position [260, 0]
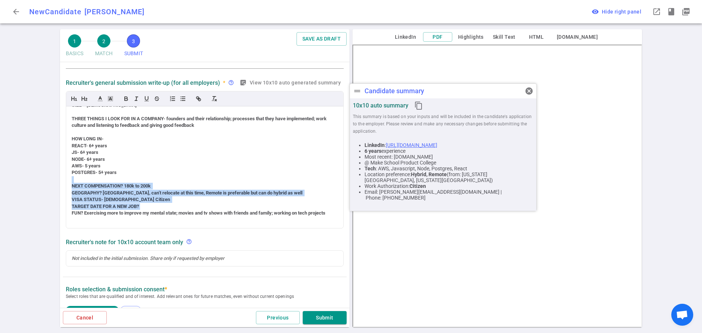
drag, startPoint x: 150, startPoint y: 207, endPoint x: 60, endPoint y: 178, distance: 94.0
click at [60, 178] on div "SUBMIT Roles and jobs applying, recruiter submission note, recruiter's email, l…" at bounding box center [205, 265] width 290 height 657
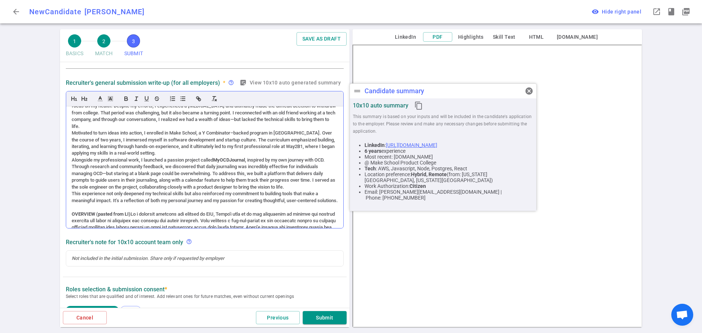
scroll to position [19, 0]
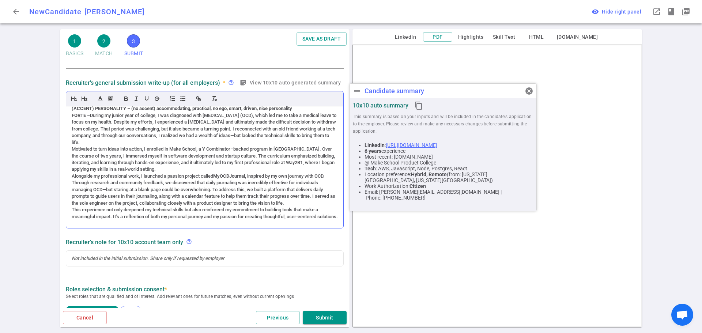
click at [71, 218] on div "[DATE] INTAKE OF [PERSON_NAME] (ACCENT) PERSONALITY – (no accent) accommodating…" at bounding box center [204, 167] width 277 height 122
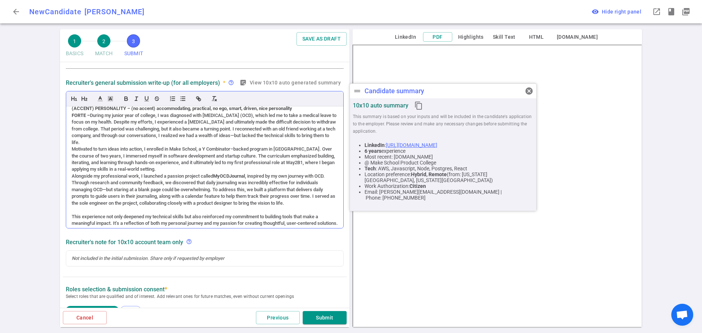
click at [73, 176] on div "Alongside my professional work, I launched a passion project called MyOCDJourna…" at bounding box center [205, 190] width 266 height 34
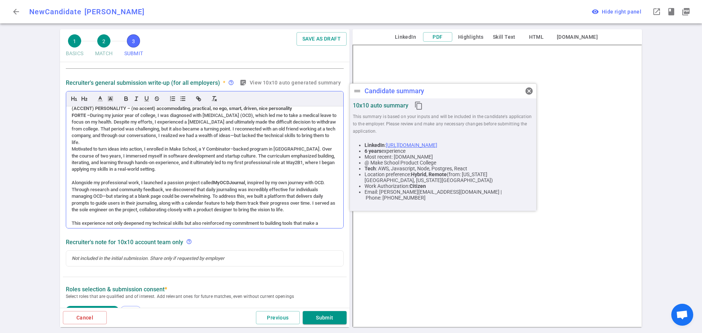
click at [71, 147] on div "[DATE] INTAKE OF [PERSON_NAME] (ACCENT) PERSONALITY – (no accent) accommodating…" at bounding box center [204, 167] width 277 height 122
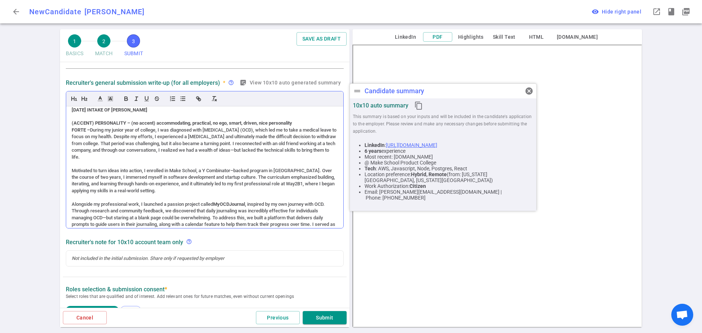
scroll to position [0, 0]
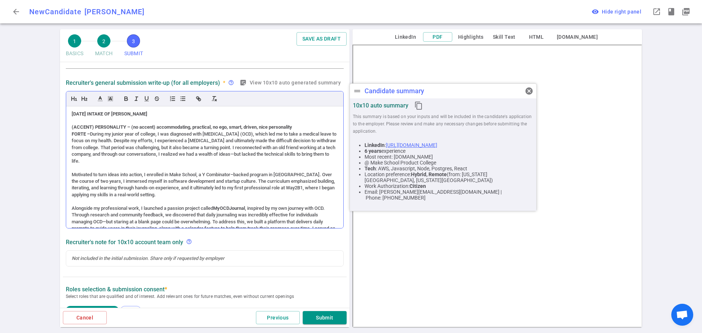
click at [71, 133] on div "[DATE] INTAKE OF [PERSON_NAME] (ACCENT) PERSONALITY – (no accent) accommodating…" at bounding box center [204, 167] width 277 height 122
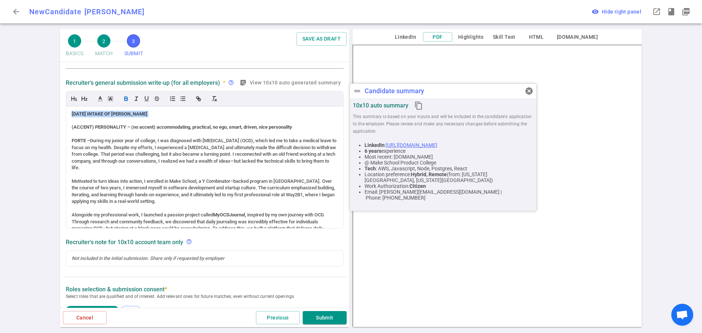
drag, startPoint x: 154, startPoint y: 113, endPoint x: 47, endPoint y: 109, distance: 107.6
click at [47, 109] on div "1 BASICS 2 MATCH 3 SUBMIT SAVE AS DRAFT SUBMIT Roles and jobs applying, recruit…" at bounding box center [351, 181] width 702 height 304
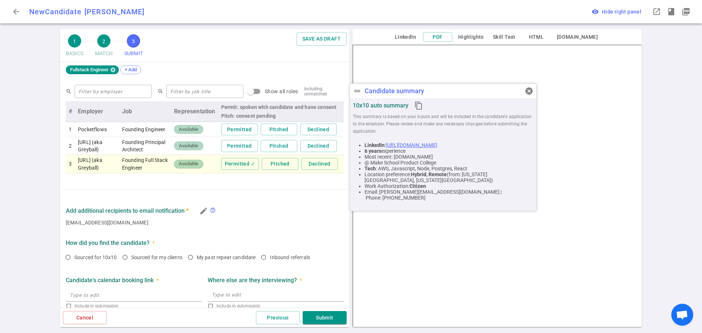
scroll to position [421, 0]
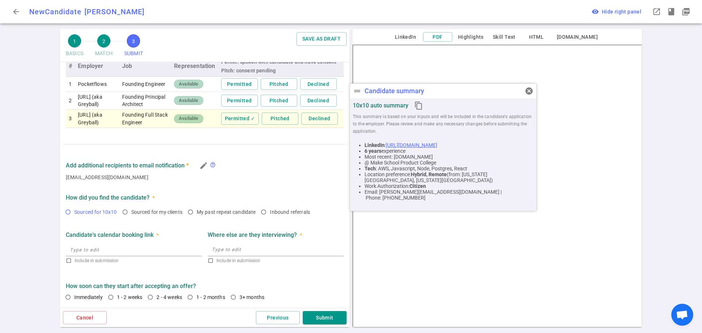
click at [65, 212] on input "Sourced for 10x10" at bounding box center [68, 212] width 12 height 12
radio input "true"
drag, startPoint x: 103, startPoint y: 277, endPoint x: 112, endPoint y: 288, distance: 14.0
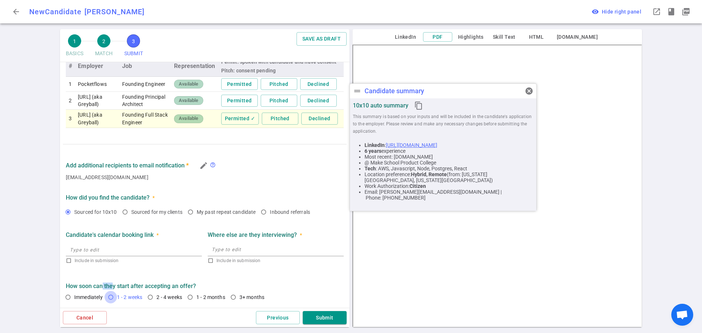
click at [111, 298] on input "1 - 2 weeks" at bounding box center [111, 297] width 12 height 12
radio input "true"
click at [321, 314] on button "Submit" at bounding box center [325, 318] width 44 height 14
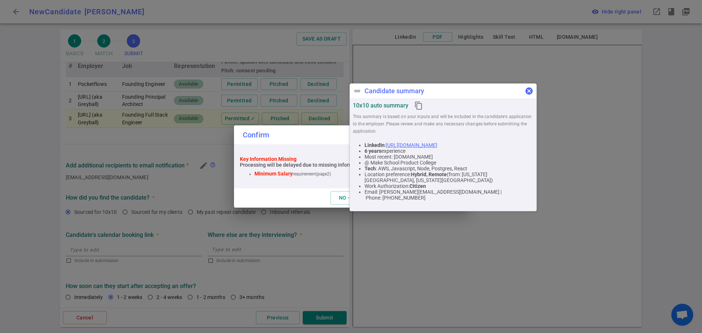
click at [531, 87] on span "cancel" at bounding box center [529, 91] width 9 height 9
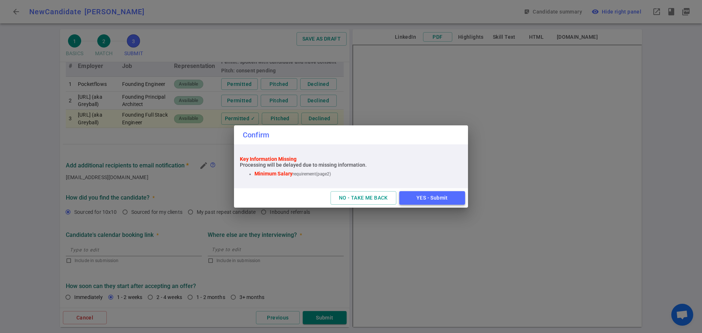
click at [413, 198] on button "YES - Submit" at bounding box center [432, 198] width 66 height 14
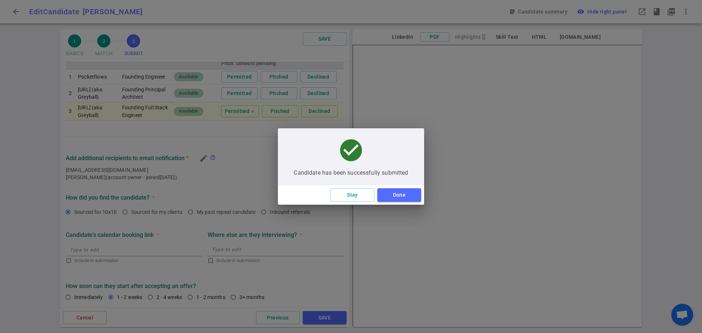
scroll to position [258, 0]
click at [390, 198] on button "Done" at bounding box center [399, 195] width 44 height 14
